Goal: Information Seeking & Learning: Learn about a topic

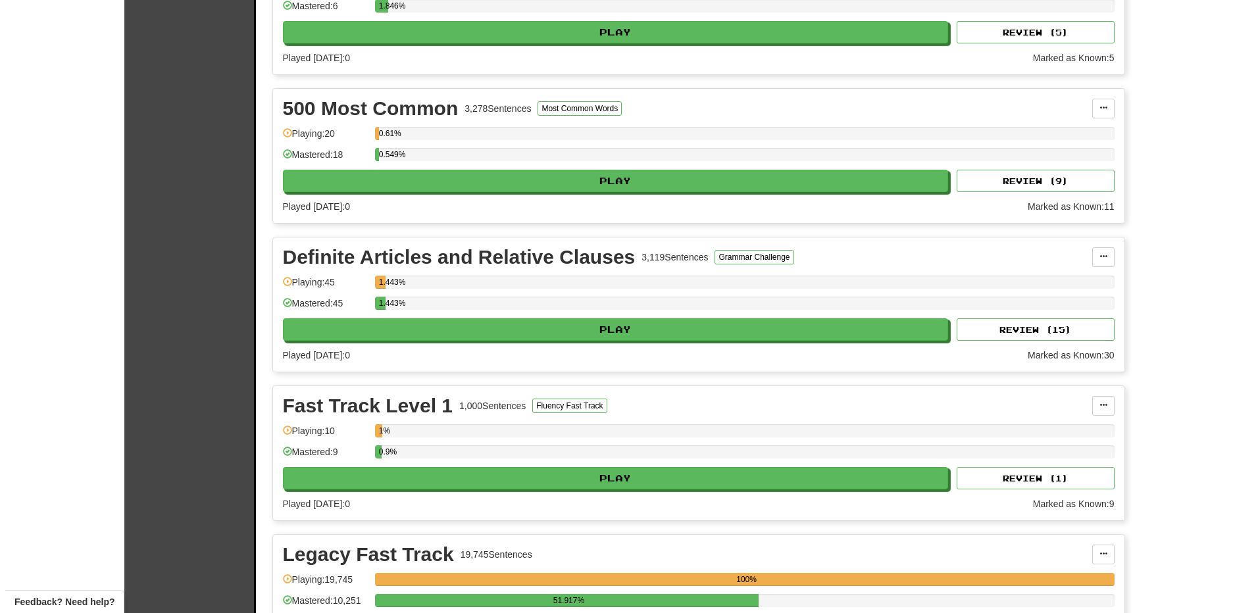
scroll to position [1118, 0]
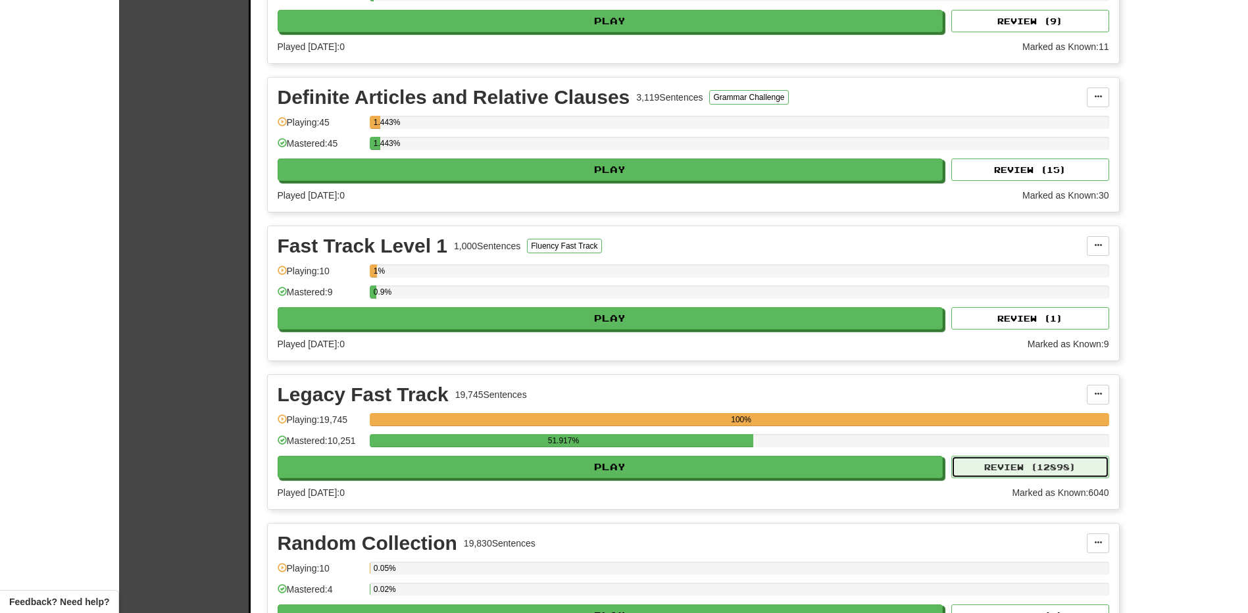
click at [1012, 470] on button "Review ( 12898 )" at bounding box center [1030, 467] width 158 height 22
select select "**"
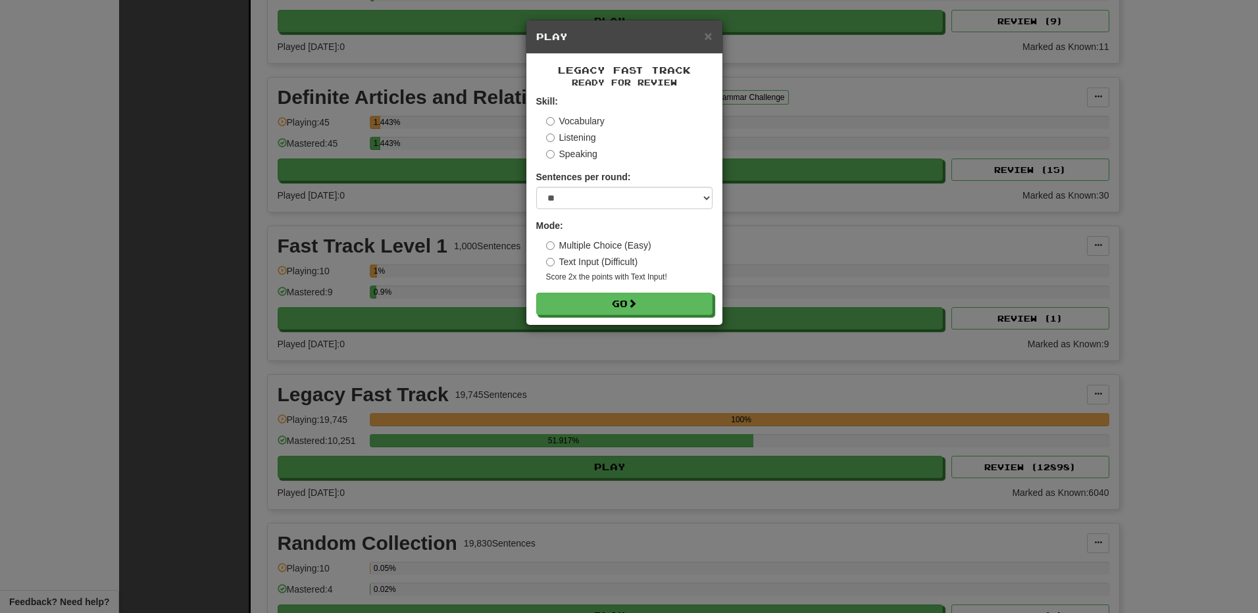
click at [614, 315] on div "Legacy Fast Track Ready for Review Skill: Vocabulary Listening Speaking Sentenc…" at bounding box center [624, 189] width 196 height 271
click at [614, 305] on button "Go" at bounding box center [625, 304] width 176 height 22
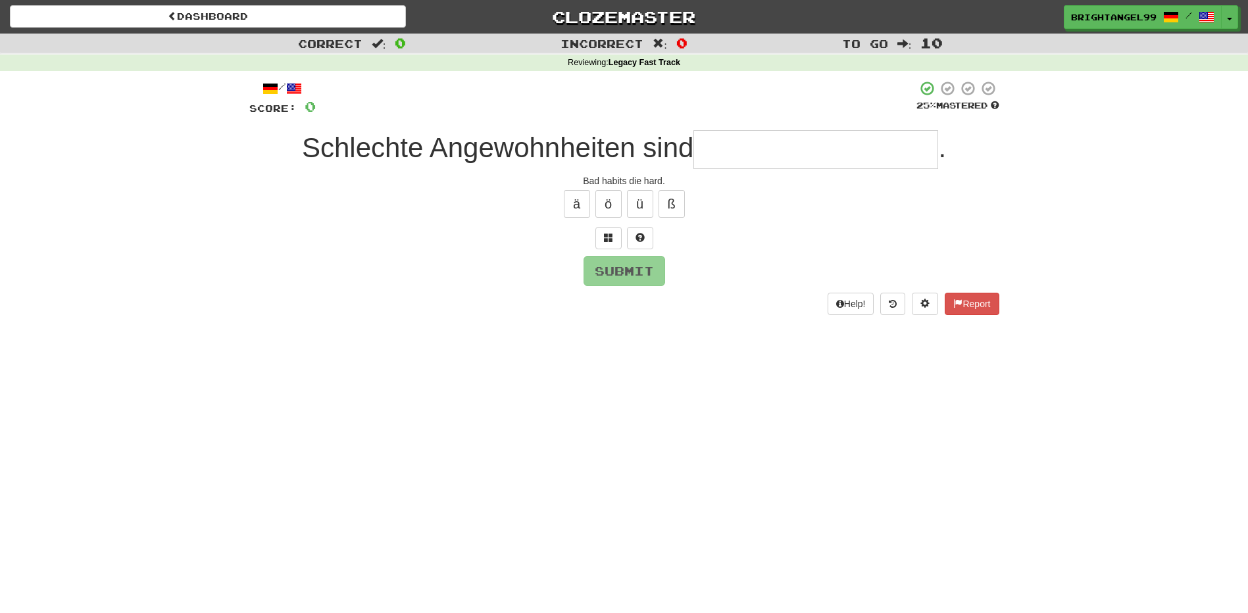
type input "*"
click at [604, 240] on span at bounding box center [608, 237] width 9 height 9
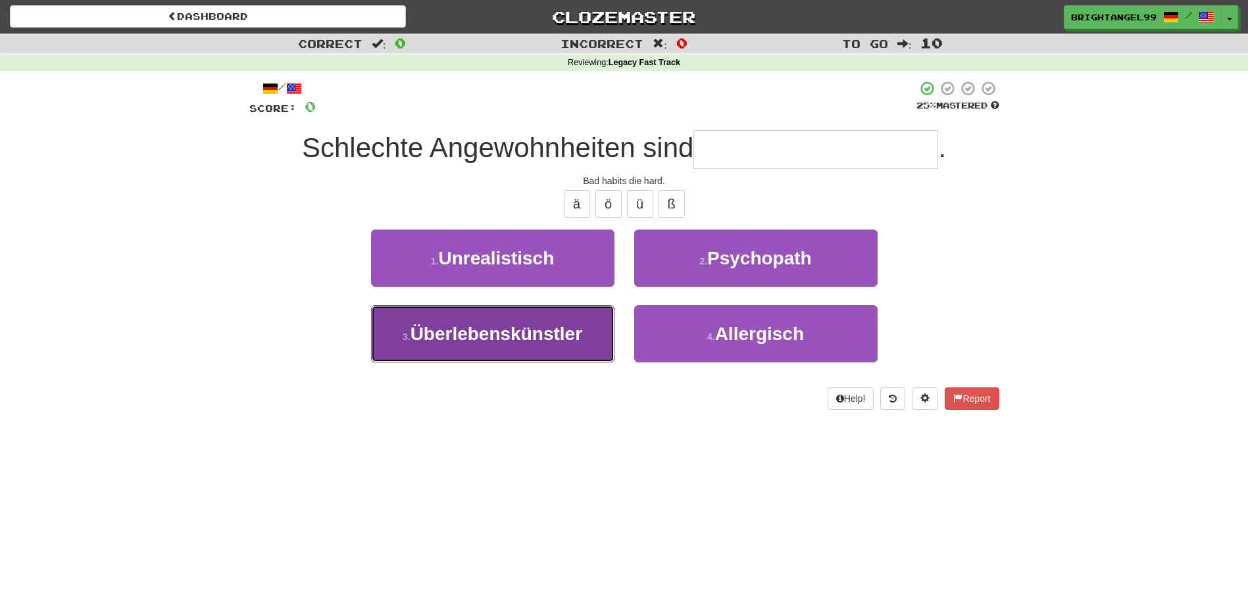
click at [517, 343] on span "Überlebenskünstler" at bounding box center [496, 334] width 172 height 20
type input "**********"
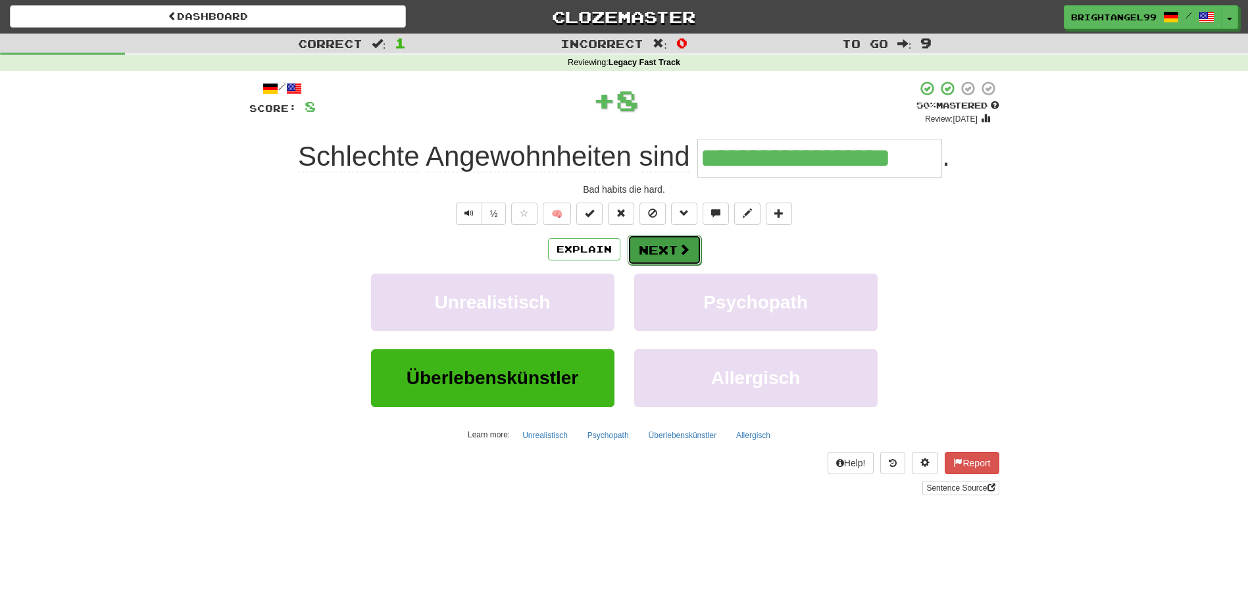
click at [660, 245] on button "Next" at bounding box center [665, 250] width 74 height 30
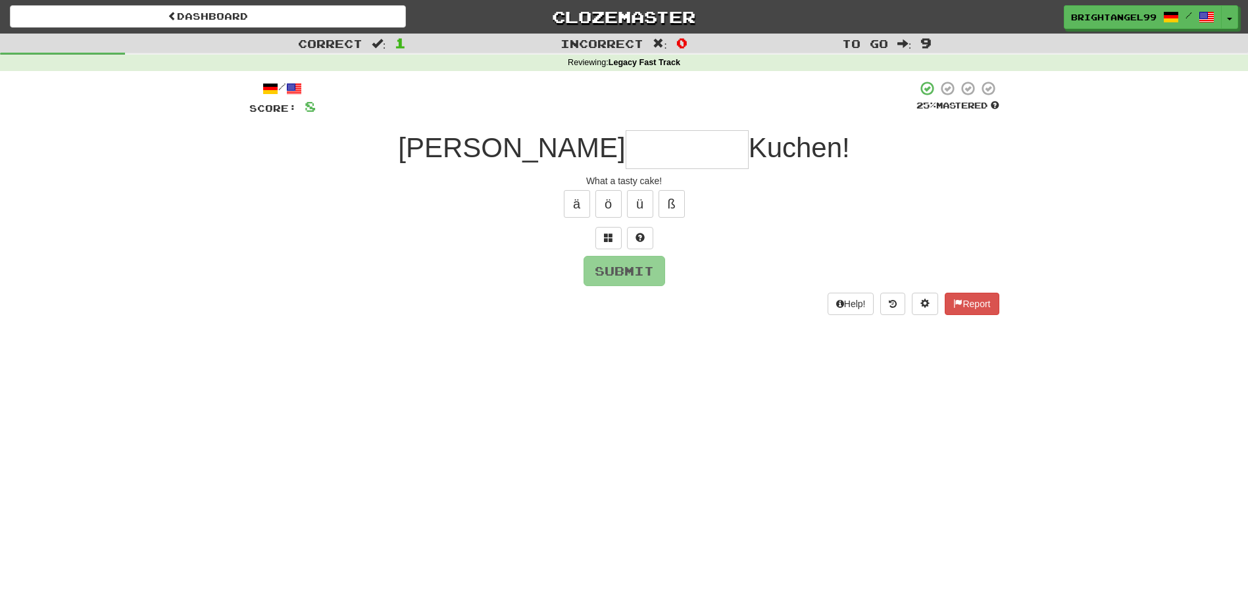
type input "*"
click at [608, 212] on button "ö" at bounding box center [608, 204] width 26 height 28
type input "**********"
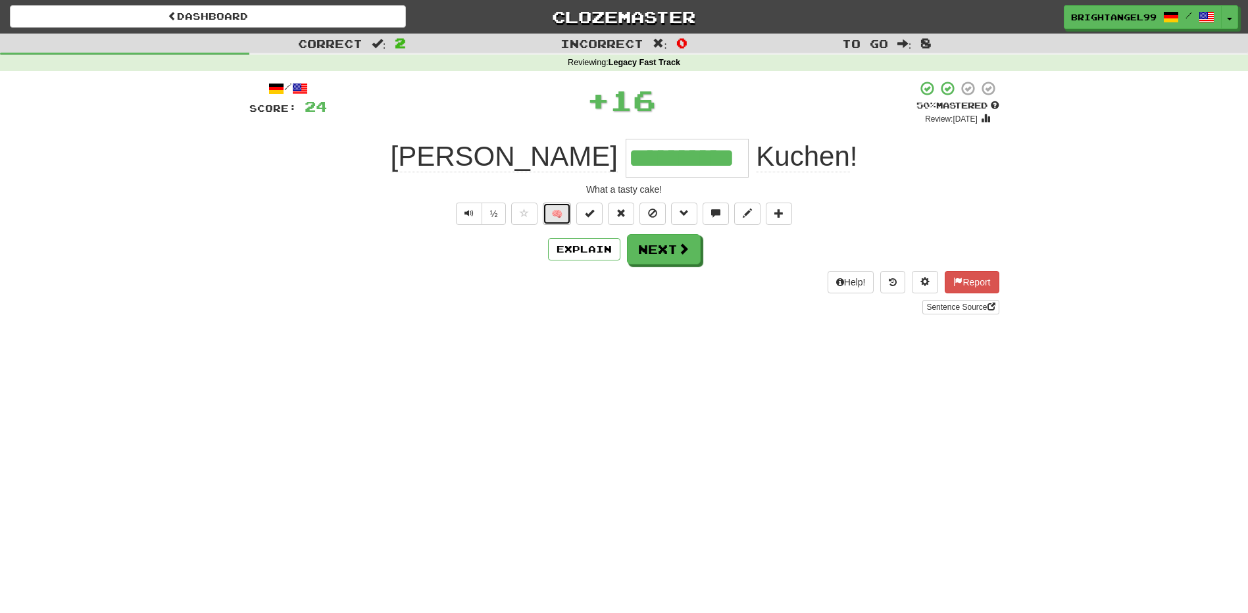
click at [549, 210] on button "🧠" at bounding box center [557, 214] width 28 height 22
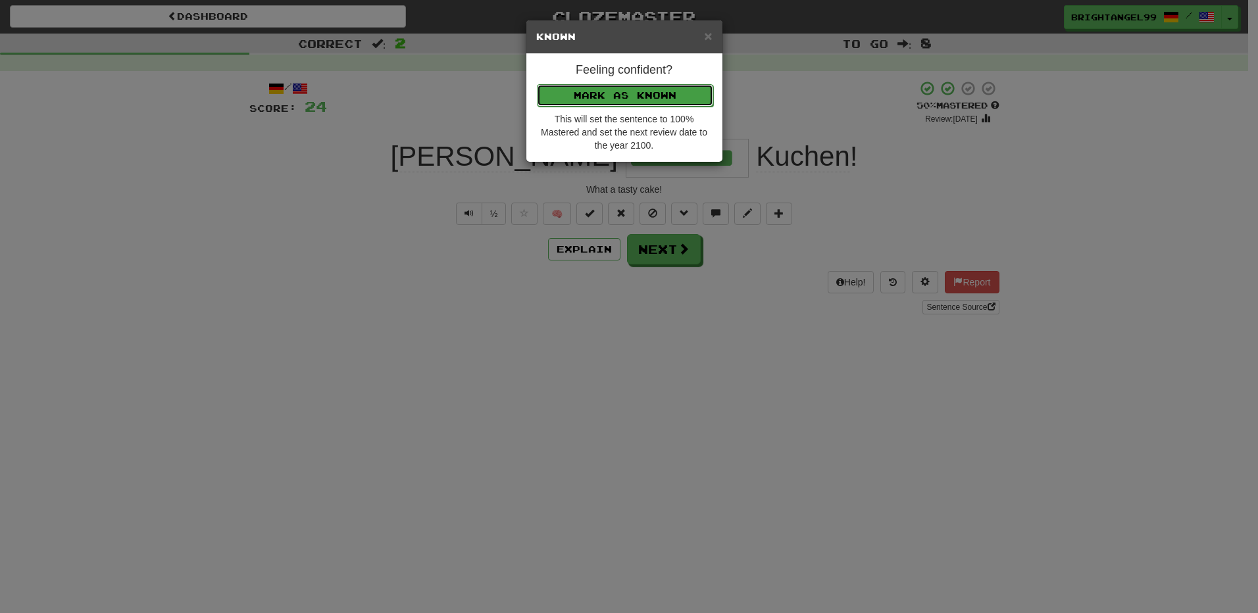
click at [603, 103] on button "Mark as Known" at bounding box center [625, 95] width 176 height 22
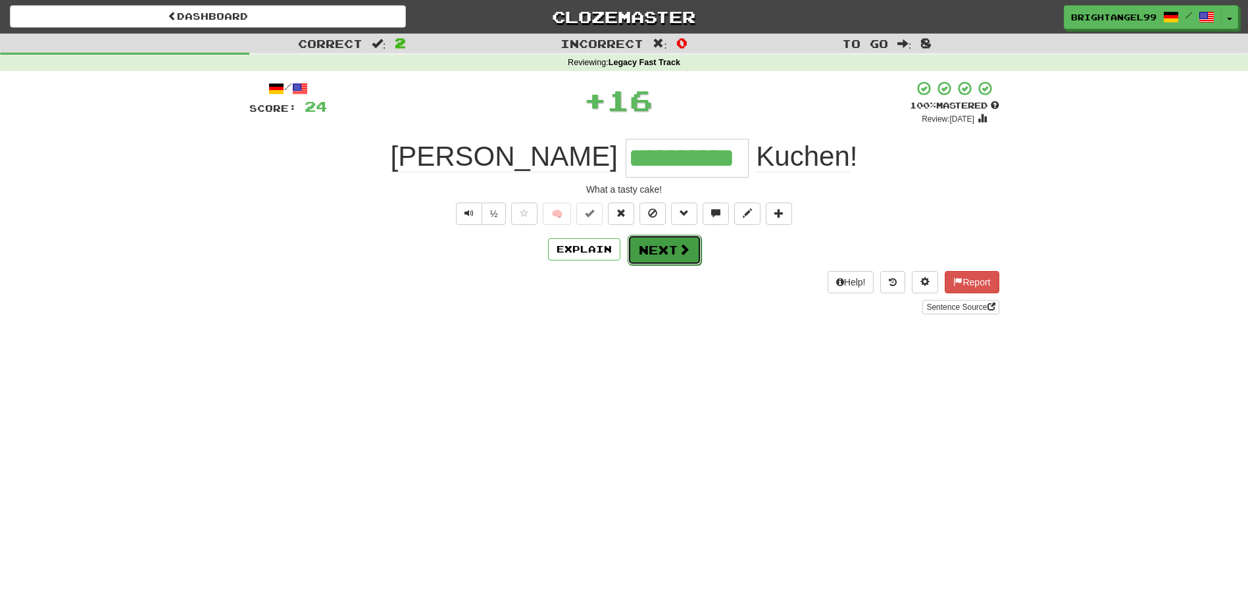
click at [648, 251] on button "Next" at bounding box center [665, 250] width 74 height 30
